Goal: Information Seeking & Learning: Learn about a topic

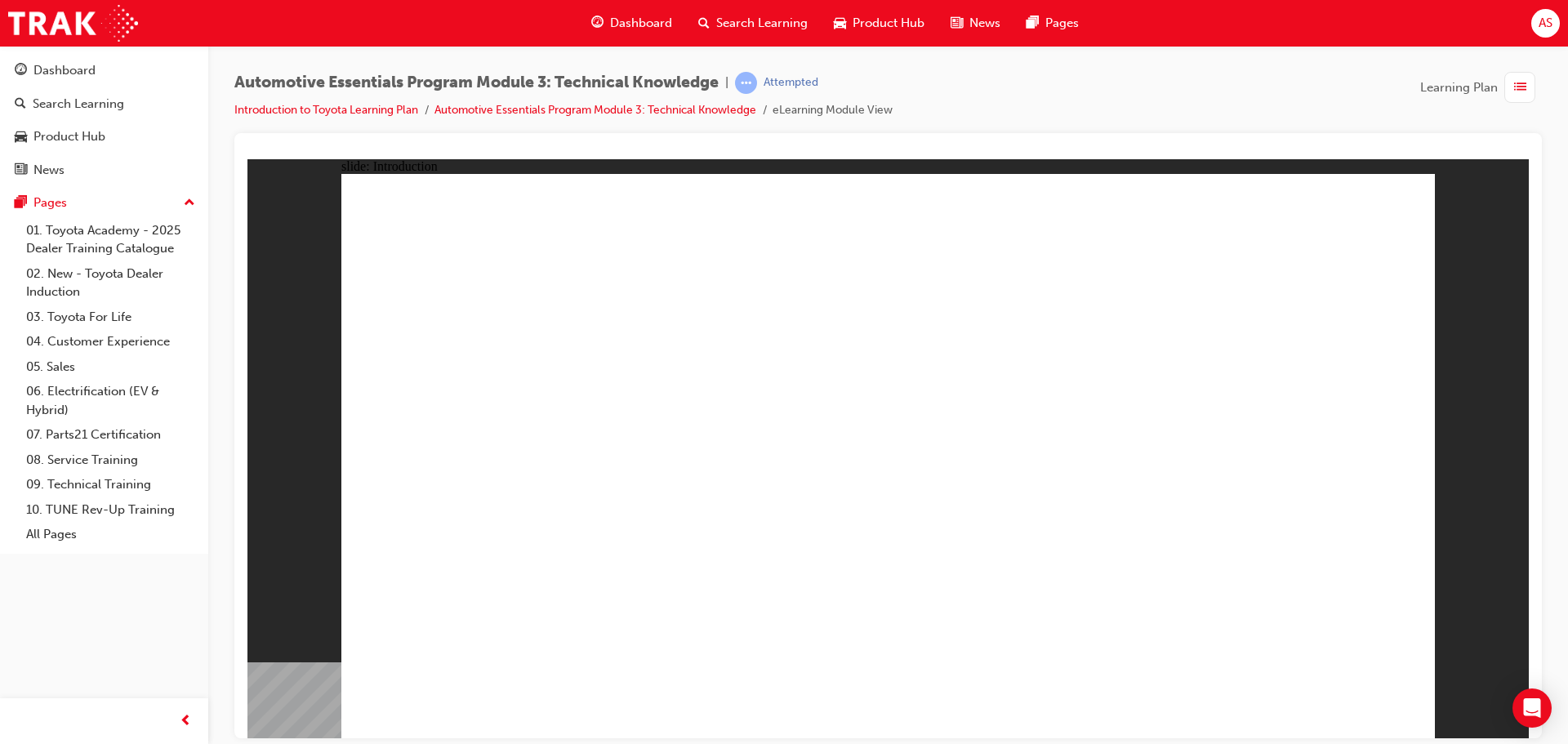
drag, startPoint x: 248, startPoint y: 159, endPoint x: 1336, endPoint y: 692, distance: 1211.5
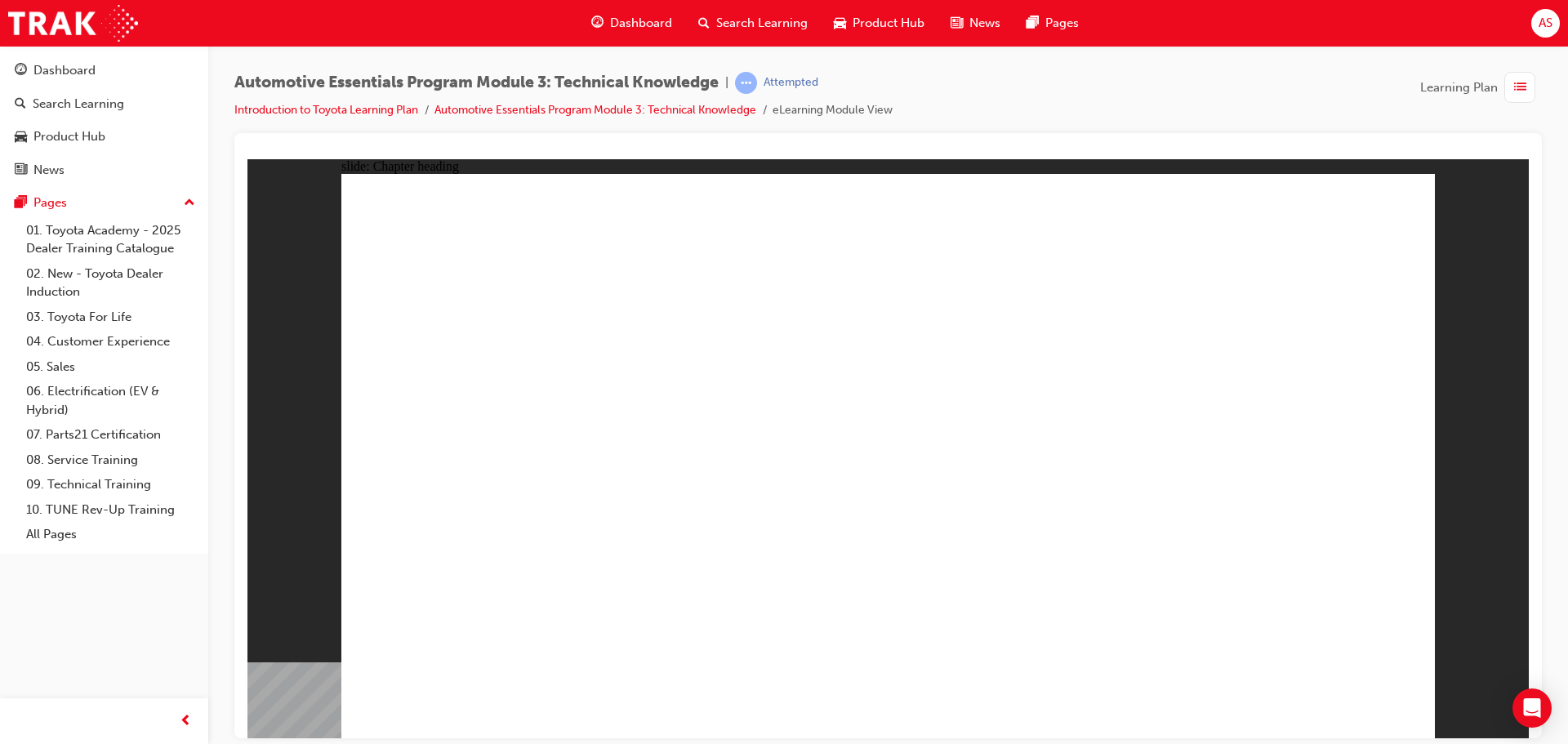
drag, startPoint x: 1334, startPoint y: 686, endPoint x: 1336, endPoint y: 693, distance: 7.3
drag, startPoint x: 1384, startPoint y: 202, endPoint x: 1364, endPoint y: 531, distance: 329.6
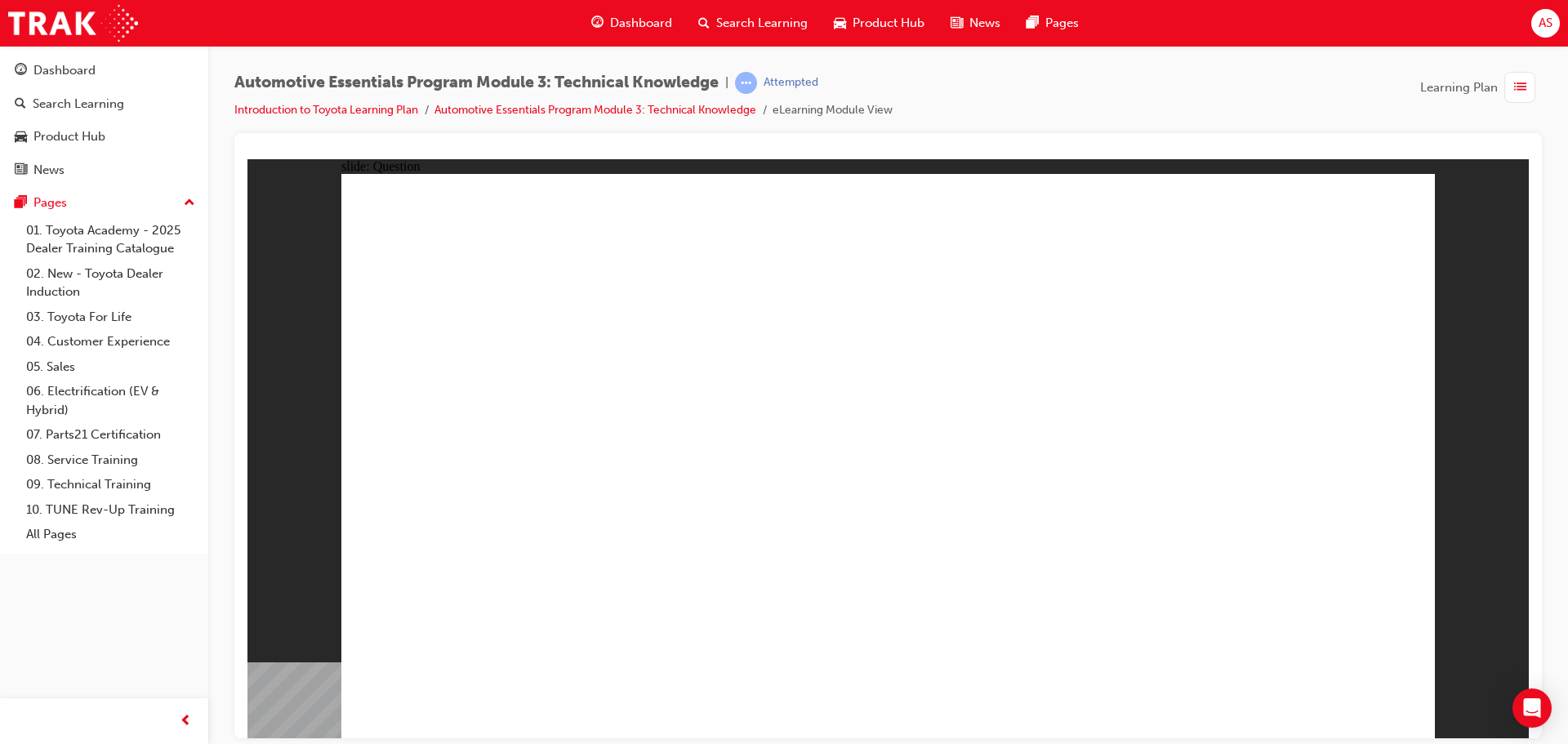
click at [1466, 421] on div "slide: Question Rectangle 1 Torque is the speed at which you can push a wheelba…" at bounding box center [888, 448] width 1281 height 579
